Goal: Task Accomplishment & Management: Manage account settings

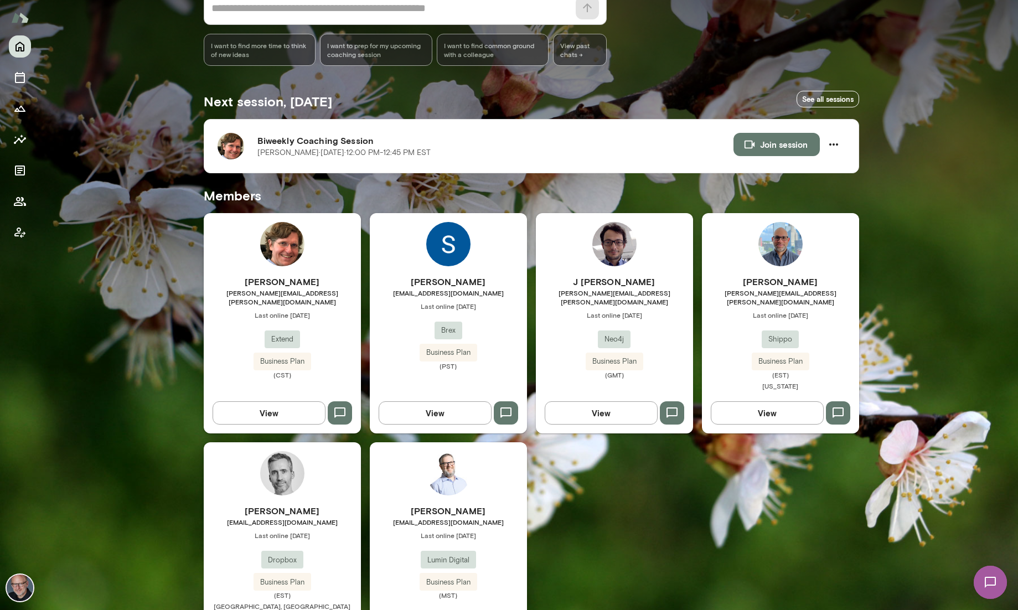
scroll to position [173, 0]
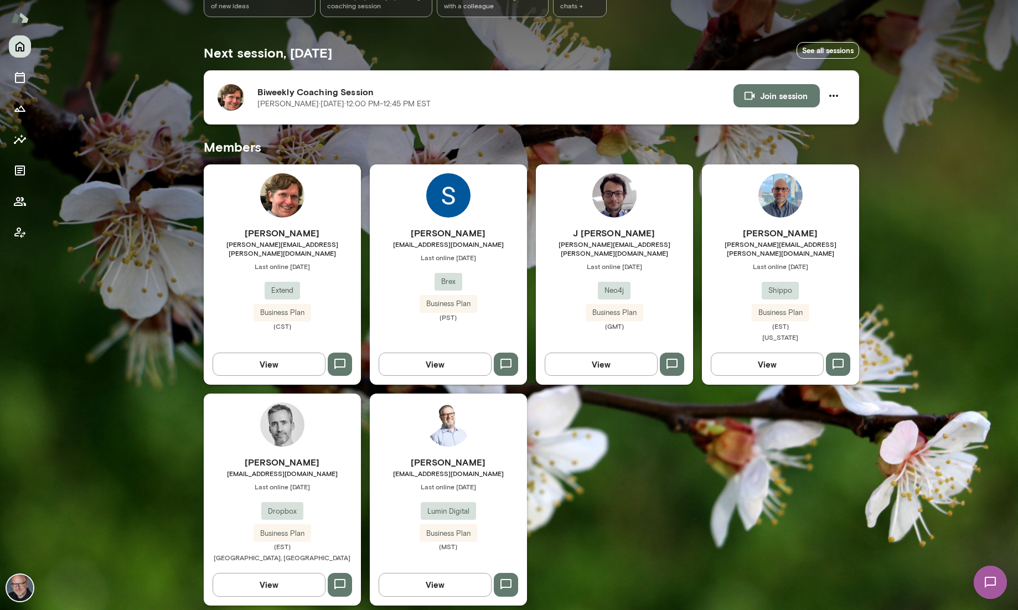
click at [342, 99] on p "[PERSON_NAME][DATE] · 12:00 PM-12:45 PM EST" at bounding box center [343, 104] width 173 height 11
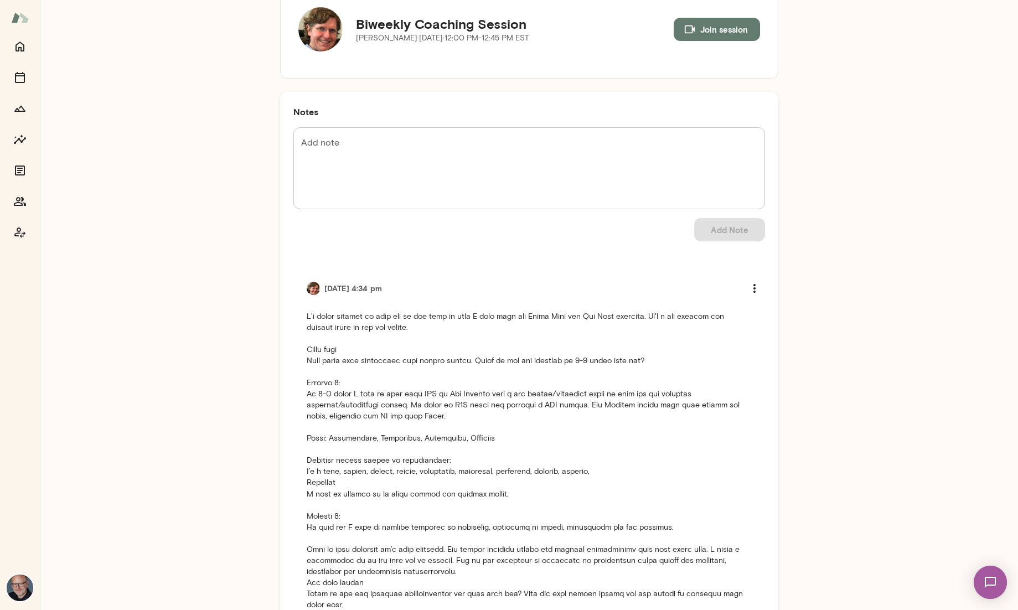
scroll to position [75, 0]
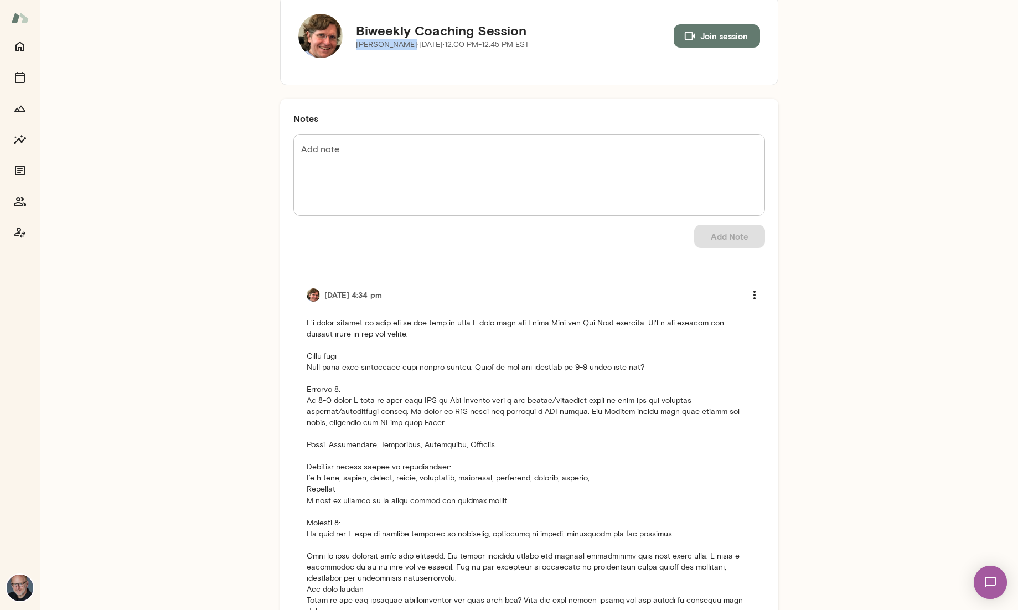
drag, startPoint x: 358, startPoint y: 45, endPoint x: 406, endPoint y: 47, distance: 48.2
click at [406, 47] on p "[PERSON_NAME][DATE] · 12:00 PM-12:45 PM EST" at bounding box center [442, 44] width 173 height 11
copy p "[PERSON_NAME]"
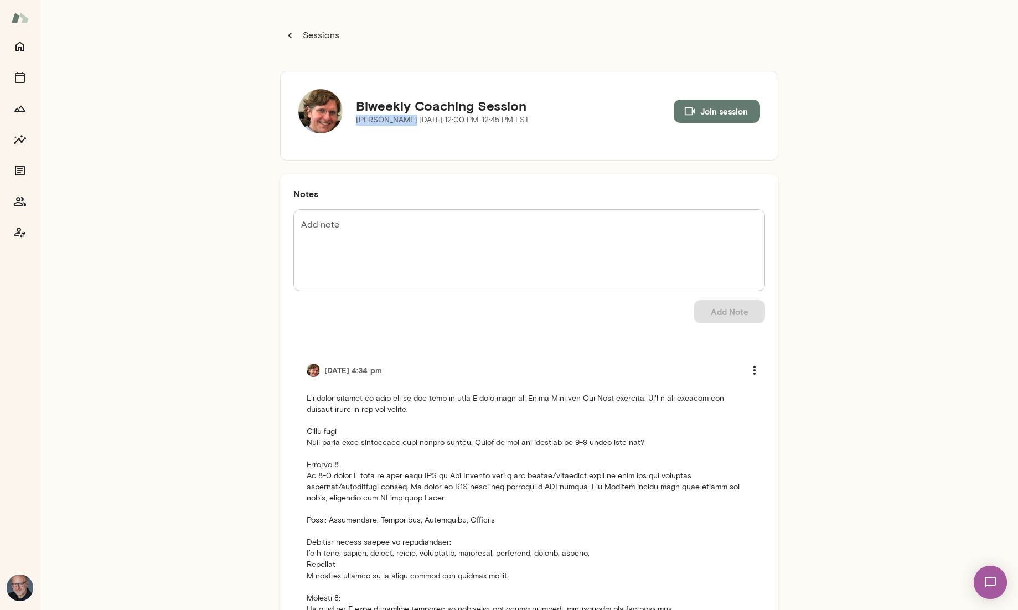
click at [292, 38] on icon "button" at bounding box center [290, 35] width 12 height 12
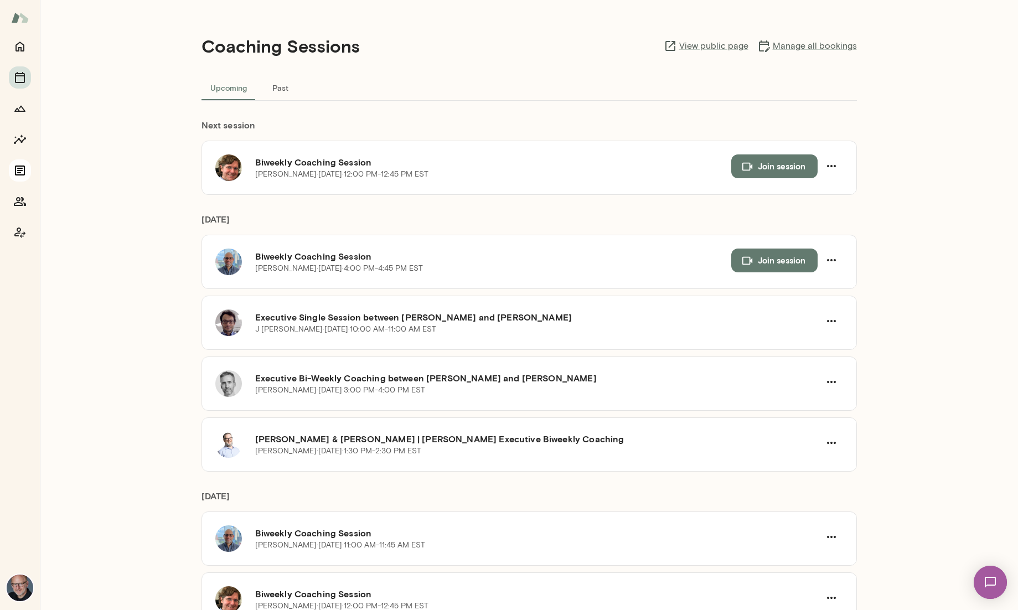
click at [15, 177] on icon "Documents" at bounding box center [19, 170] width 13 height 13
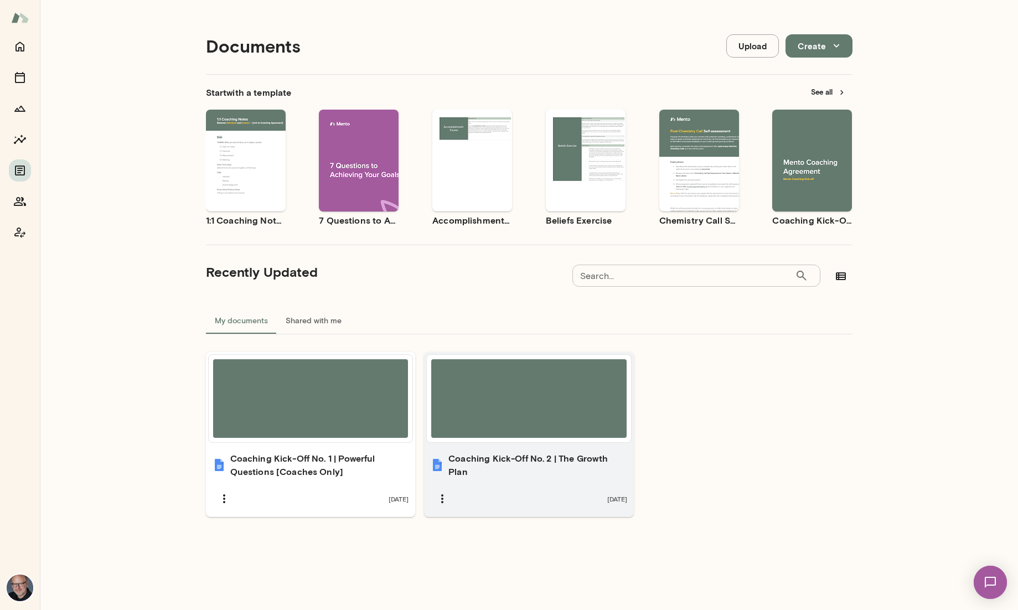
click at [562, 385] on div at bounding box center [528, 398] width 195 height 79
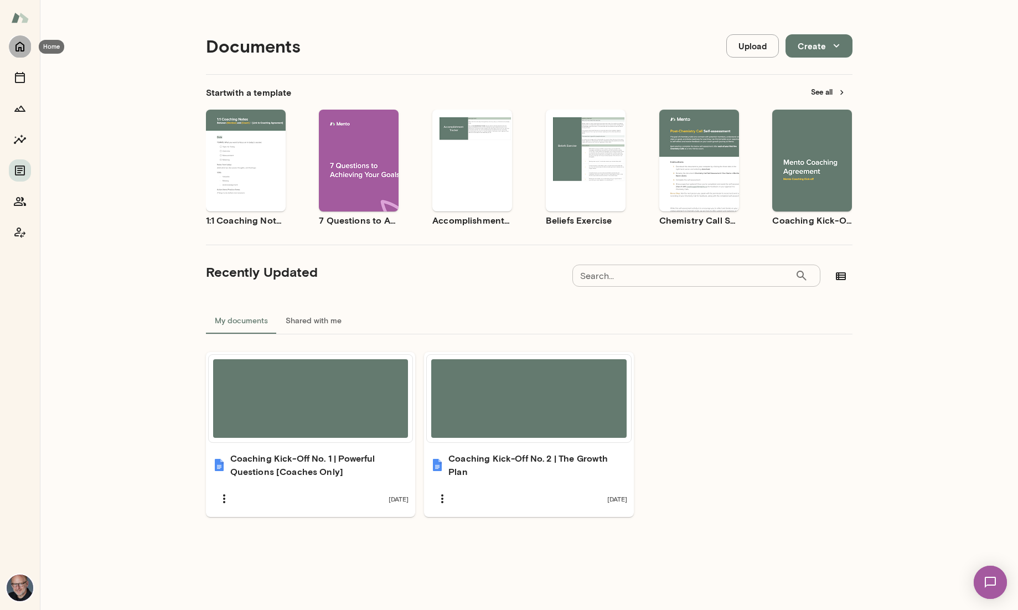
click at [19, 50] on icon "Home" at bounding box center [19, 46] width 13 height 13
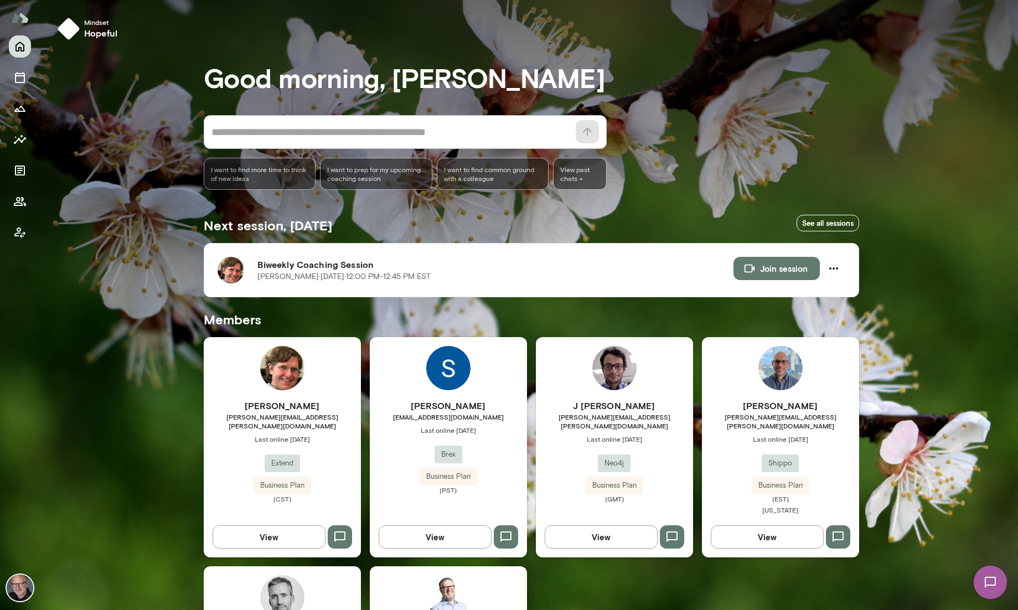
click at [301, 435] on div "[PERSON_NAME] [PERSON_NAME][EMAIL_ADDRESS][PERSON_NAME][DOMAIN_NAME] Last onlin…" at bounding box center [282, 451] width 157 height 104
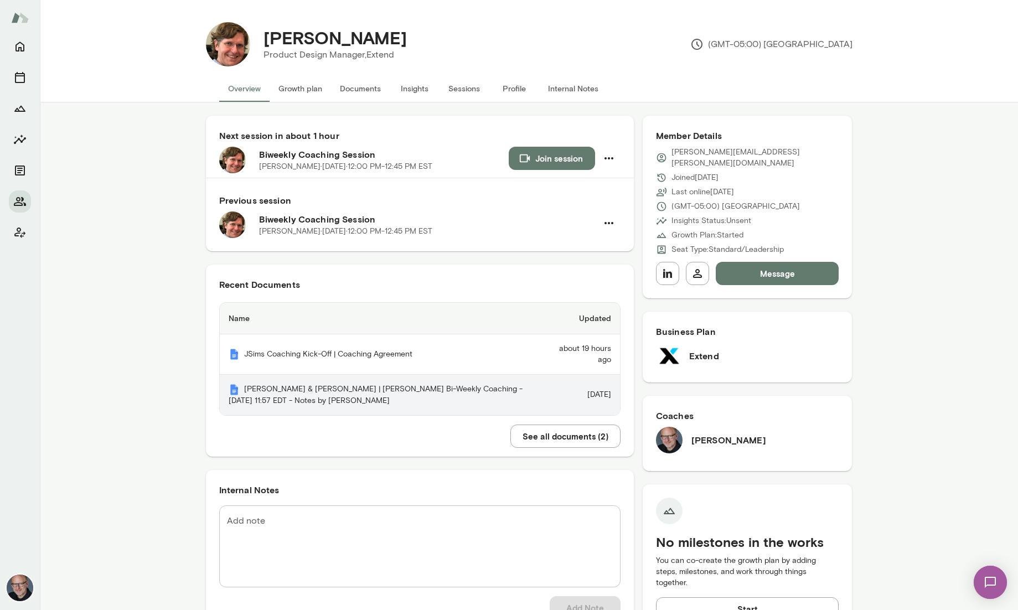
click at [375, 396] on th "[PERSON_NAME] & [PERSON_NAME] | [PERSON_NAME] Bi-Weekly Coaching - [DATE] 11:57…" at bounding box center [384, 395] width 328 height 40
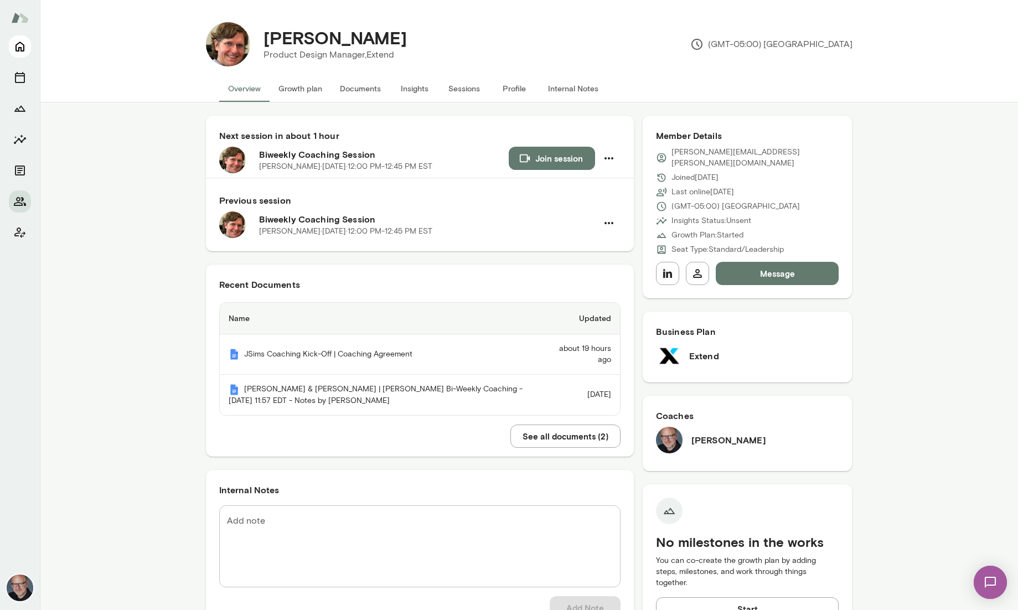
click at [18, 47] on icon "Home" at bounding box center [19, 46] width 13 height 13
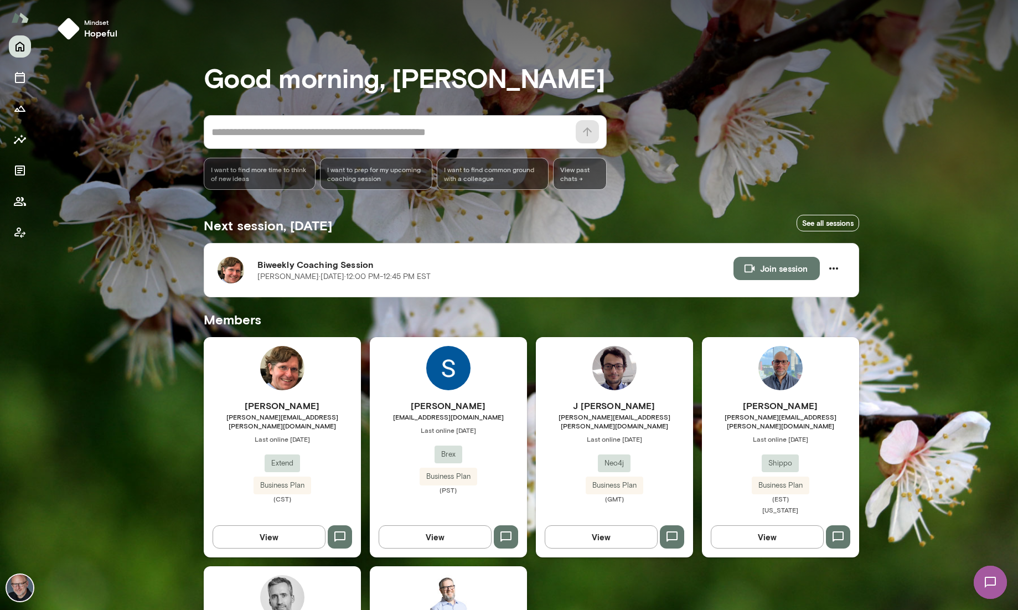
click at [742, 406] on h6 "[PERSON_NAME]" at bounding box center [780, 405] width 157 height 13
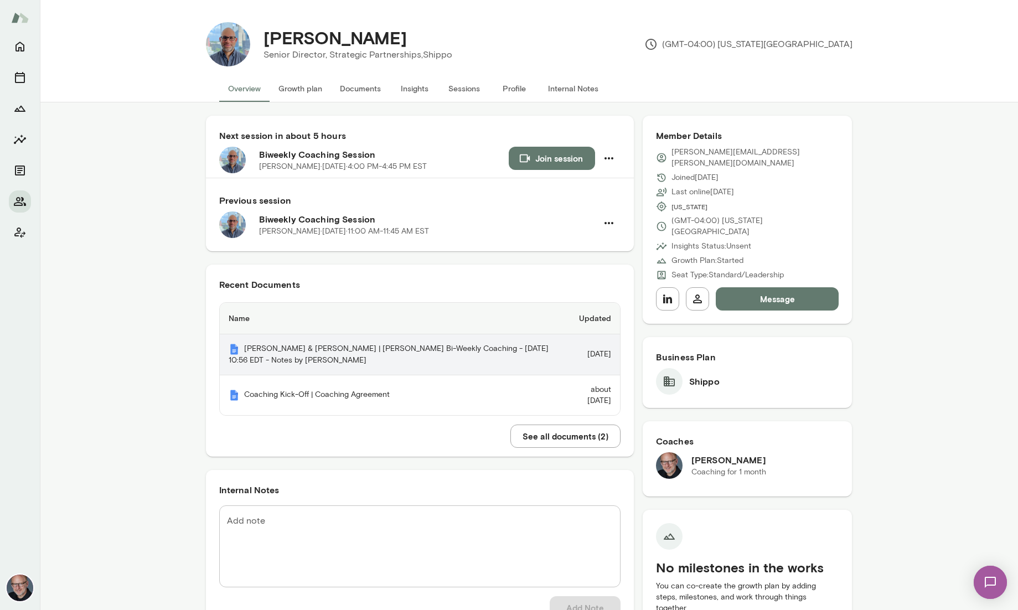
click at [369, 351] on th "[PERSON_NAME] & [PERSON_NAME] | [PERSON_NAME] Bi-Weekly Coaching - [DATE] 10:56…" at bounding box center [390, 354] width 341 height 41
